Goal: Navigation & Orientation: Find specific page/section

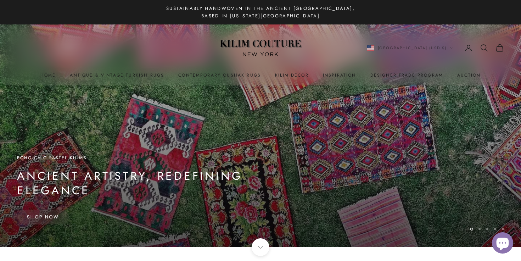
scroll to position [43, 0]
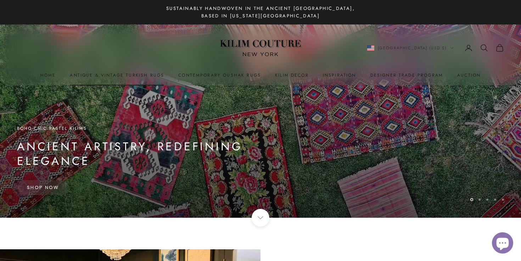
click at [145, 73] on link "Antique & Vintage Turkish Rugs" at bounding box center [117, 75] width 94 height 7
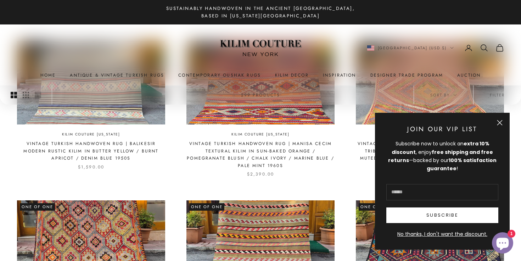
scroll to position [539, 0]
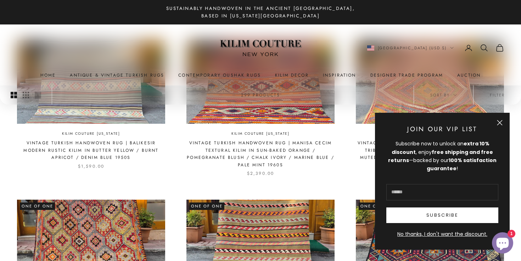
click at [501, 122] on button "Close" at bounding box center [500, 123] width 6 height 6
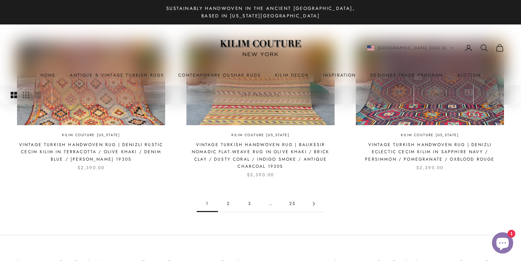
scroll to position [714, 0]
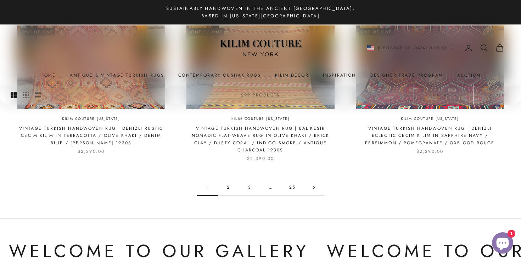
click at [245, 189] on link "3" at bounding box center [249, 187] width 21 height 16
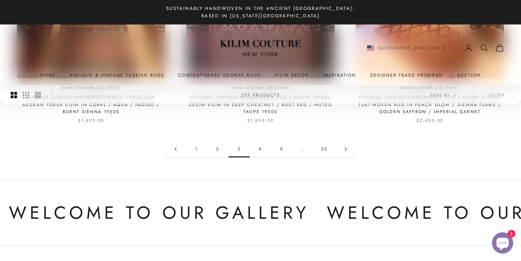
scroll to position [724, 0]
